Goal: Information Seeking & Learning: Understand process/instructions

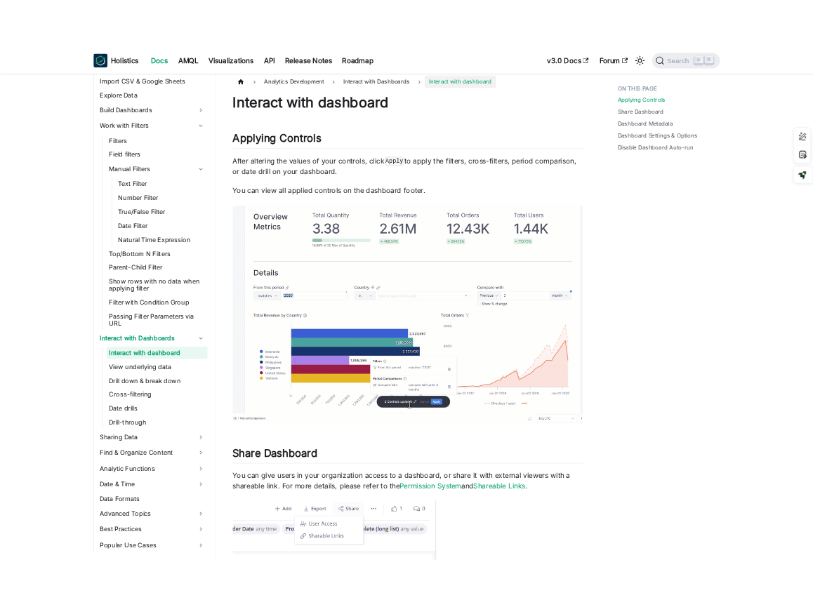
scroll to position [7, 0]
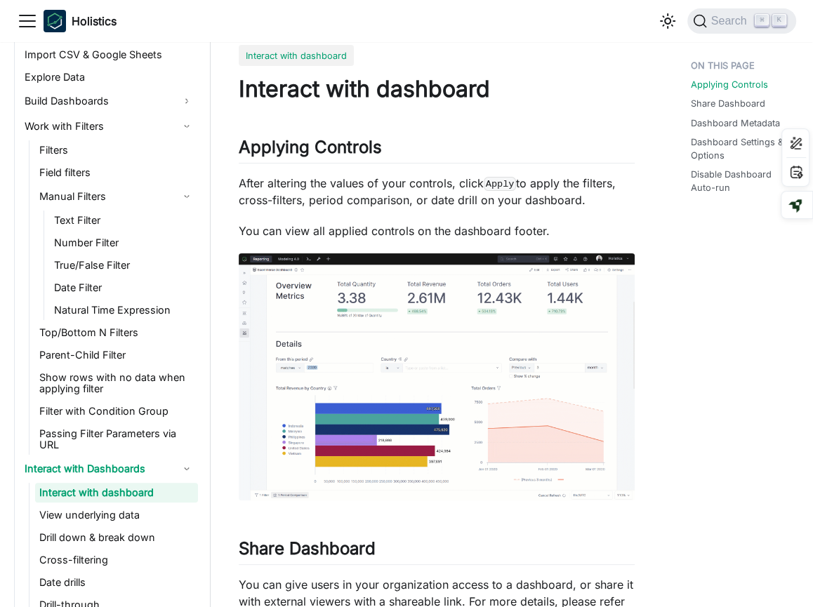
scroll to position [33, 0]
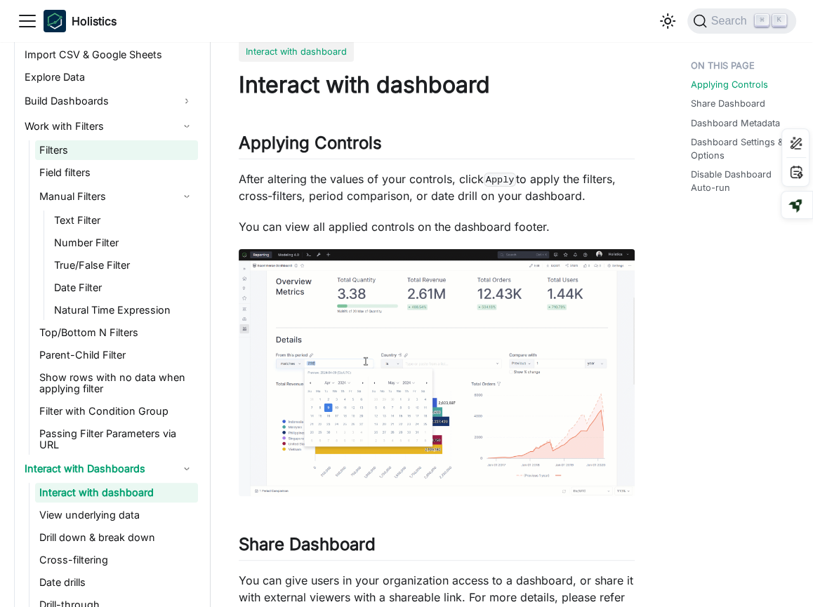
click at [134, 151] on link "Filters" at bounding box center [116, 150] width 163 height 20
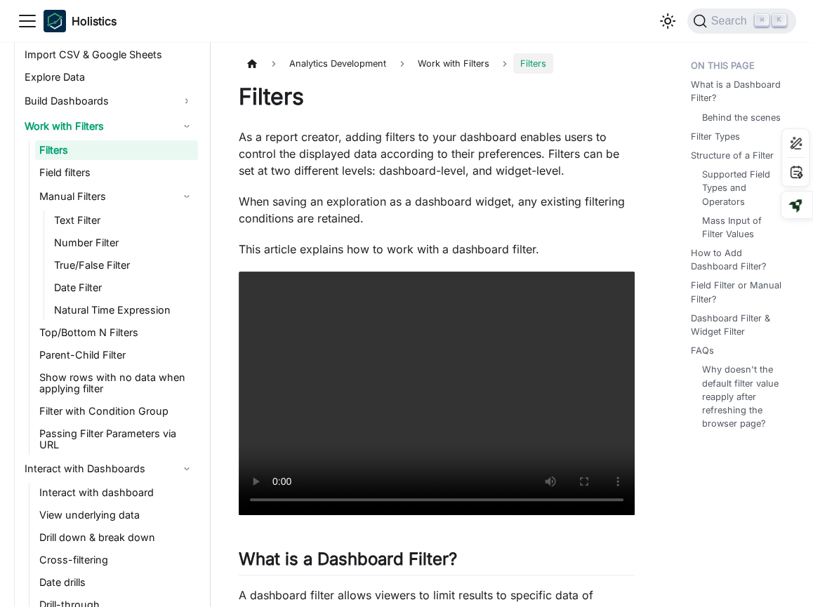
click at [445, 204] on p "When saving an exploration as a dashboard widget, any existing filtering condit…" at bounding box center [437, 210] width 396 height 34
click at [436, 220] on p "When saving an exploration as a dashboard widget, any existing filtering condit…" at bounding box center [437, 210] width 396 height 34
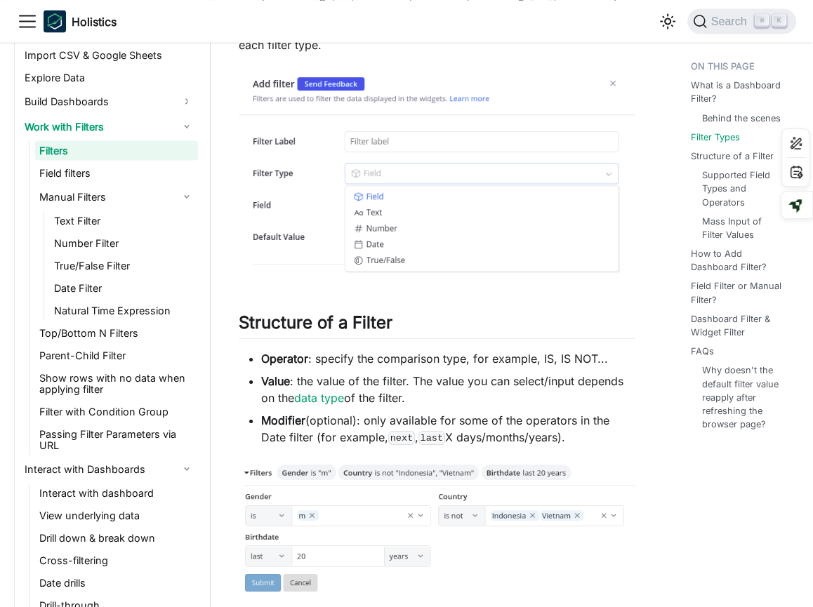
scroll to position [1812, 0]
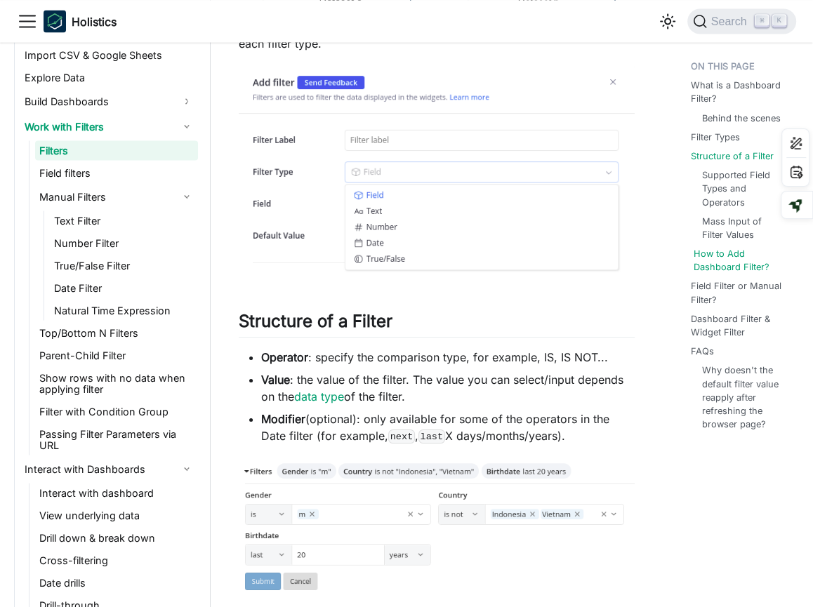
click at [753, 254] on link "How to Add Dashboard Filter?" at bounding box center [743, 259] width 100 height 27
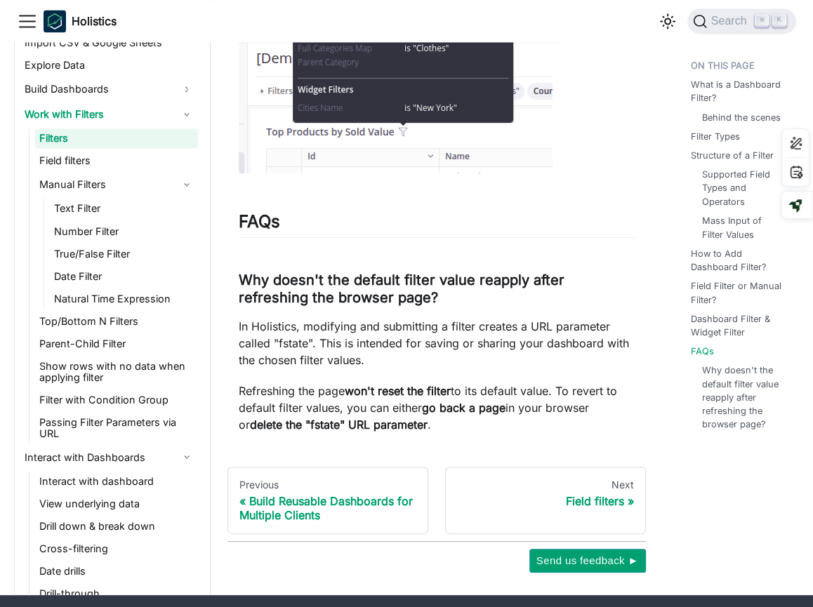
scroll to position [5268, 0]
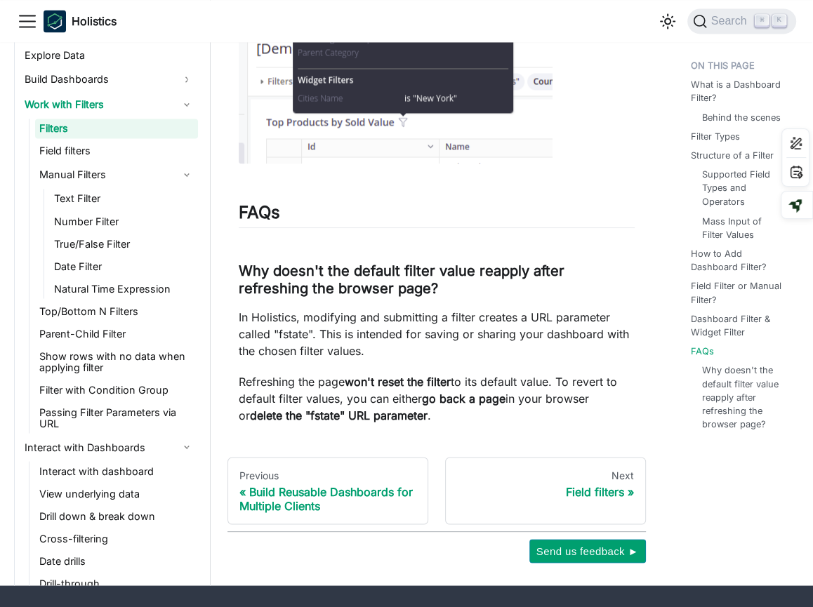
click at [387, 319] on p "In Holistics, modifying and submitting a filter creates a URL parameter called …" at bounding box center [437, 333] width 396 height 51
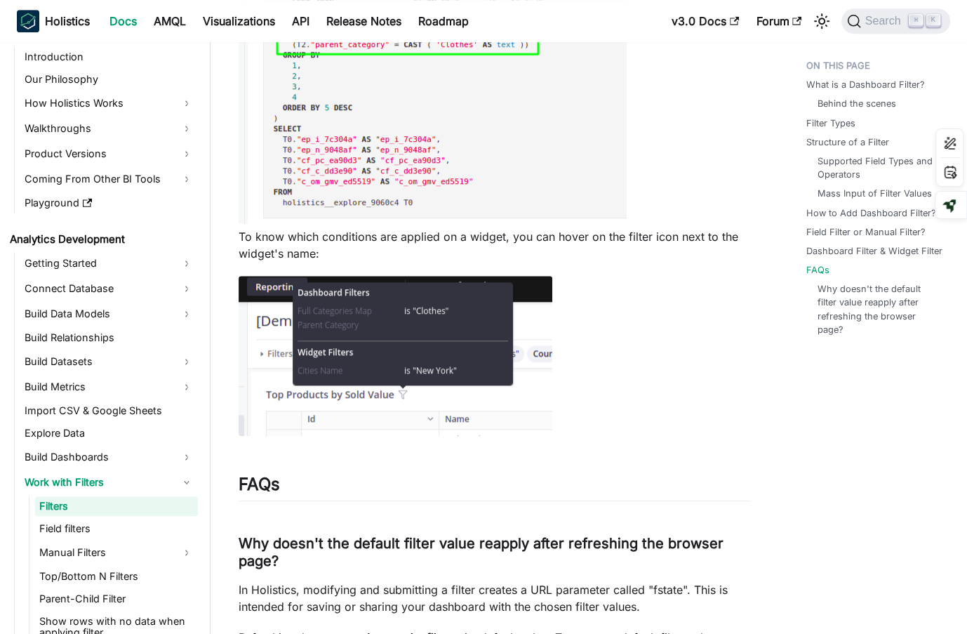
scroll to position [5522, 0]
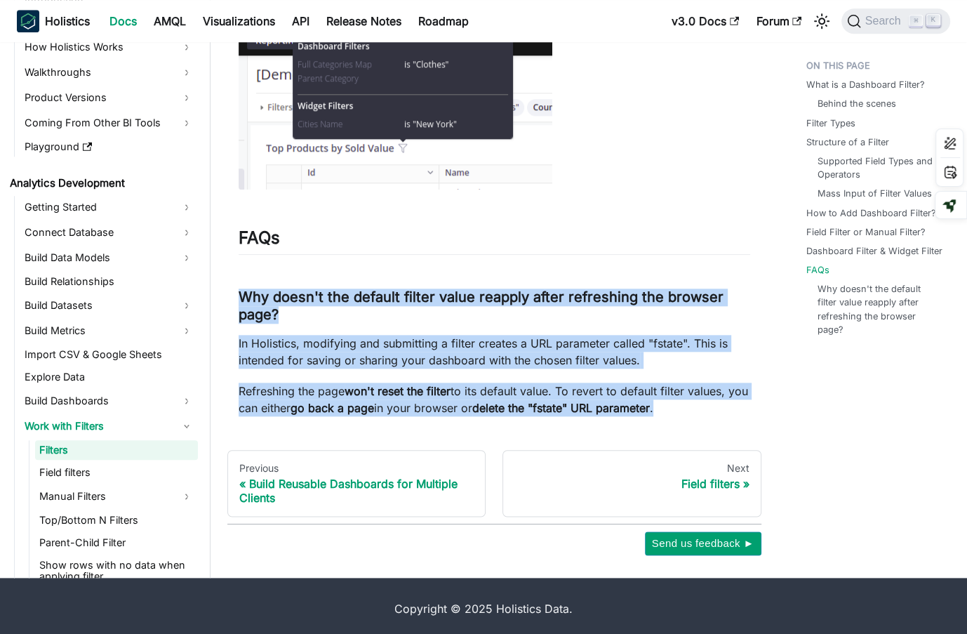
drag, startPoint x: 236, startPoint y: 287, endPoint x: 695, endPoint y: 406, distance: 474.2
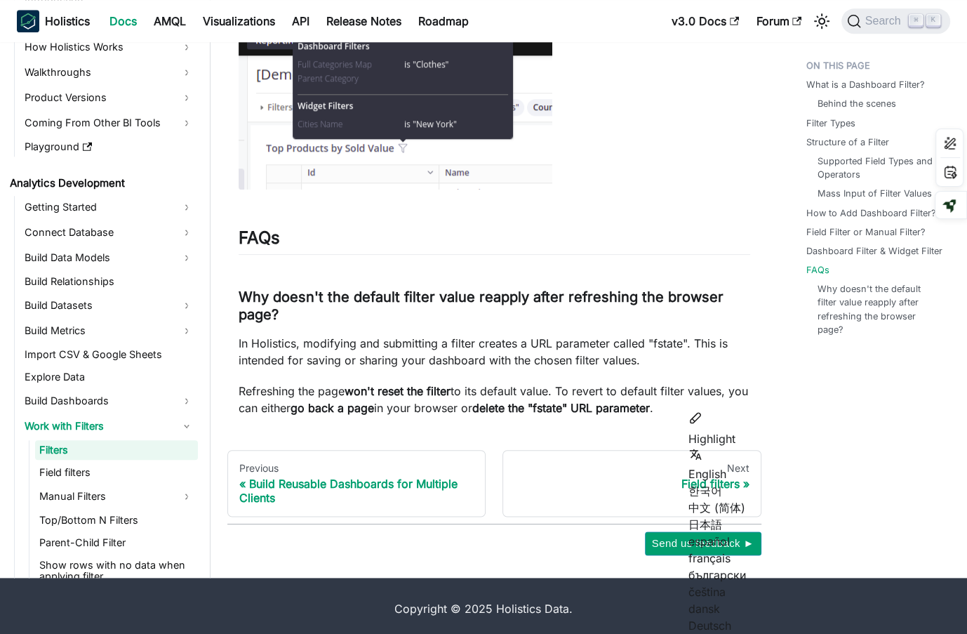
click at [274, 617] on footer "Copyright © 2025 Holistics Data." at bounding box center [483, 608] width 967 height 62
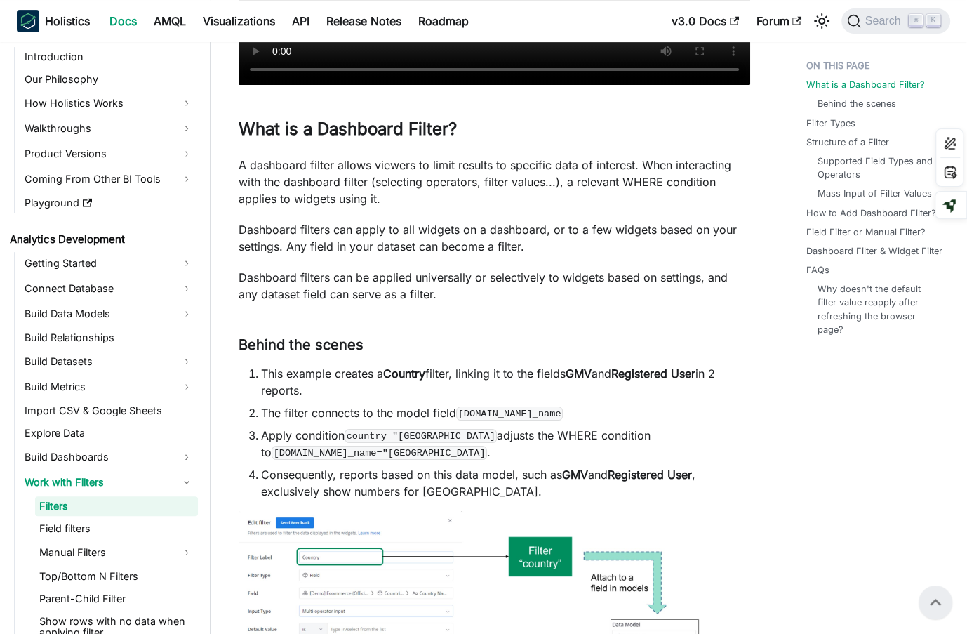
scroll to position [491, 0]
